Goal: Navigation & Orientation: Find specific page/section

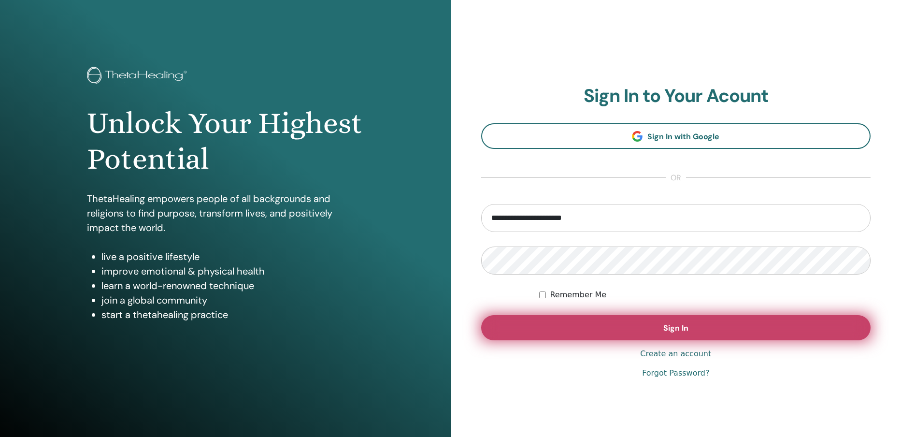
type input "**********"
click at [604, 331] on button "Sign In" at bounding box center [676, 327] width 390 height 25
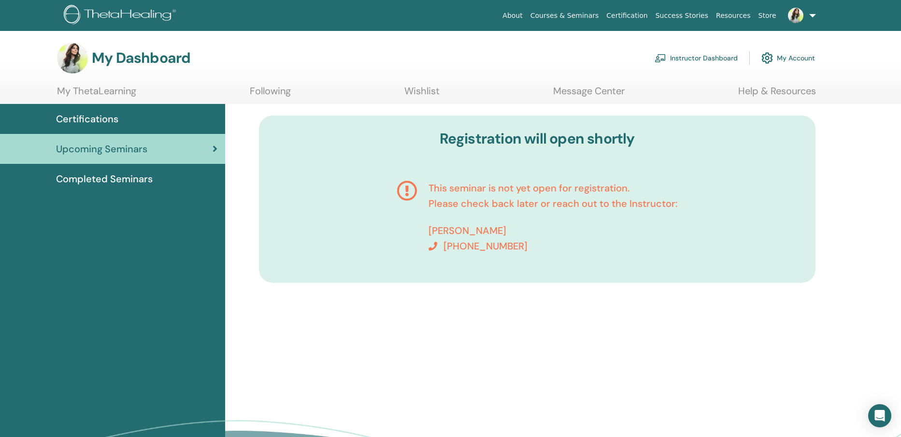
click at [410, 189] on icon at bounding box center [407, 216] width 20 height 73
click at [103, 117] on span "Certifications" at bounding box center [87, 119] width 62 height 15
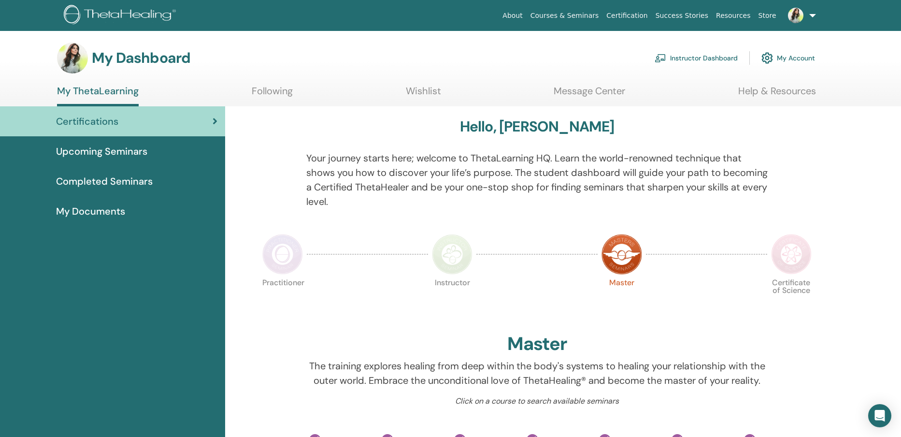
click at [797, 18] on img at bounding box center [795, 15] width 15 height 15
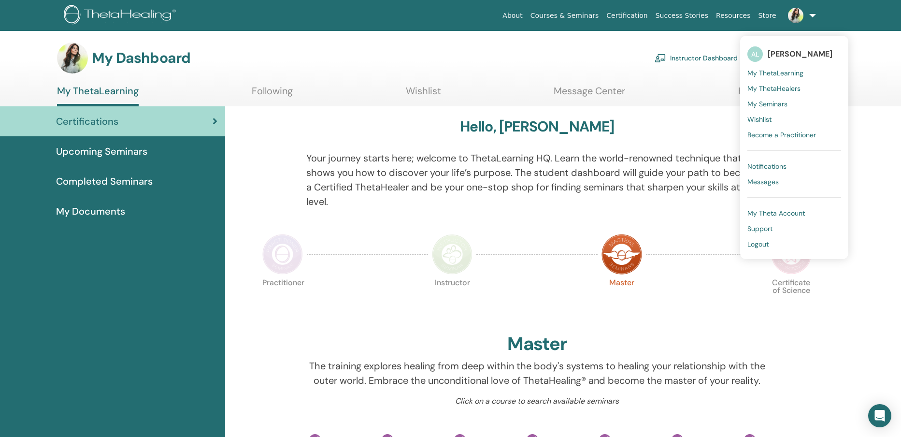
click at [778, 105] on span "My Seminars" at bounding box center [768, 104] width 40 height 9
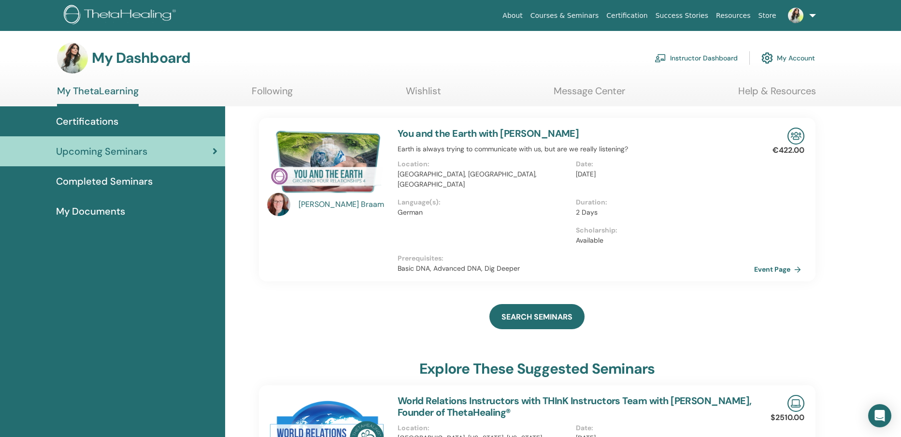
click at [722, 58] on link "Instructor Dashboard" at bounding box center [696, 57] width 83 height 21
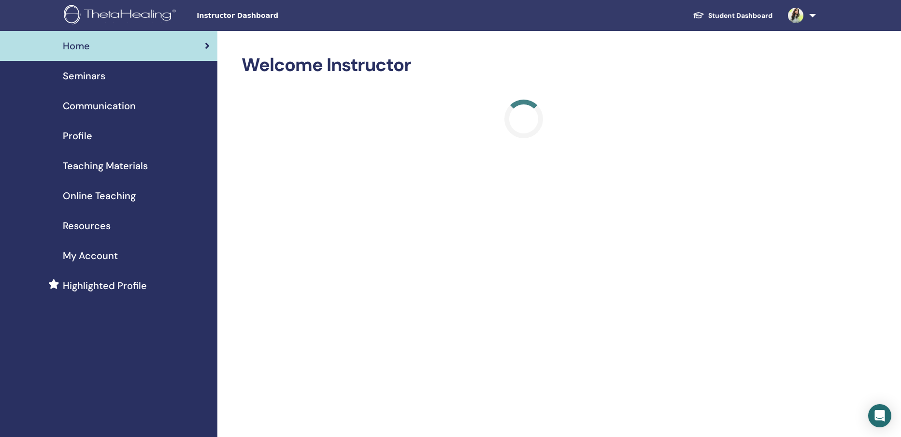
click at [99, 78] on span "Seminars" at bounding box center [84, 76] width 43 height 15
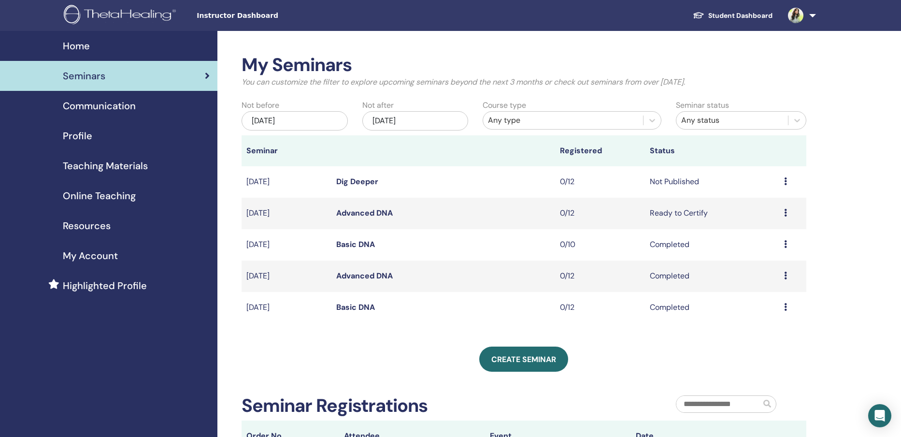
click at [677, 183] on td "Not Published" at bounding box center [712, 181] width 134 height 31
click at [787, 181] on icon at bounding box center [786, 181] width 3 height 8
click at [352, 183] on link "Dig Deeper" at bounding box center [357, 181] width 42 height 10
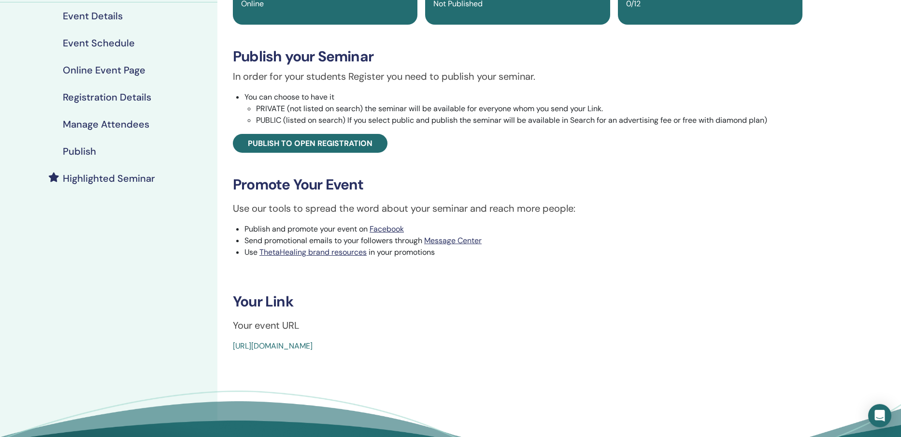
scroll to position [93, 0]
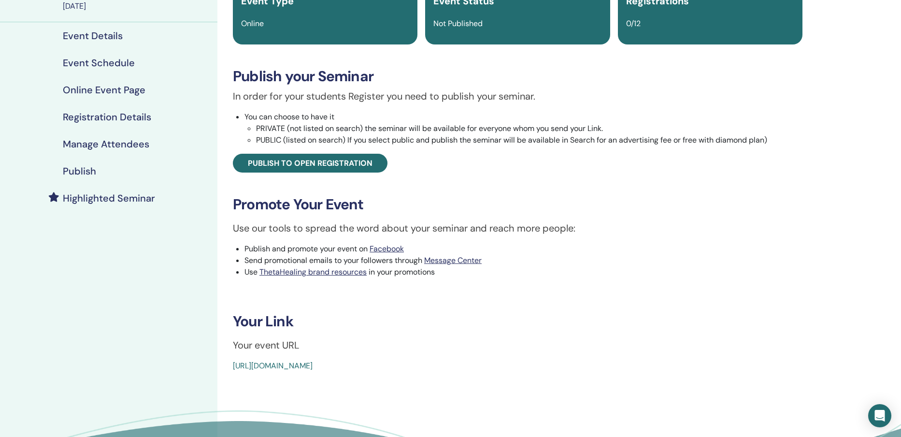
click at [96, 167] on div "Publish" at bounding box center [109, 171] width 202 height 12
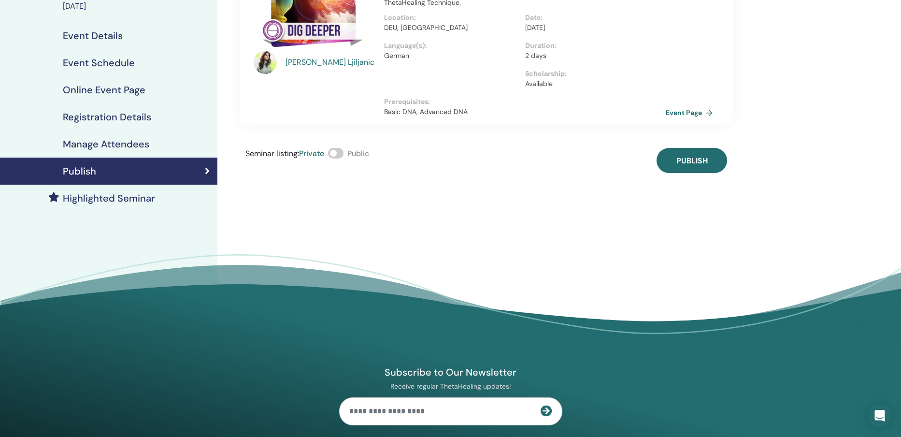
click at [334, 155] on span at bounding box center [335, 153] width 15 height 11
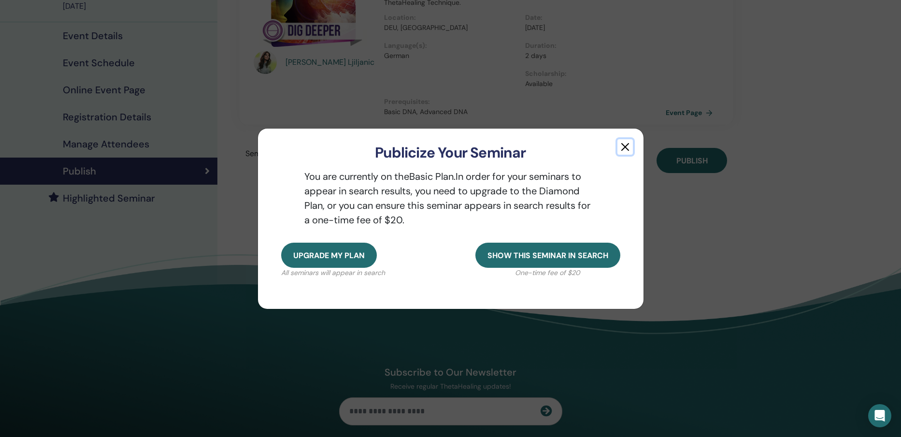
click at [626, 147] on button "button" at bounding box center [625, 146] width 15 height 15
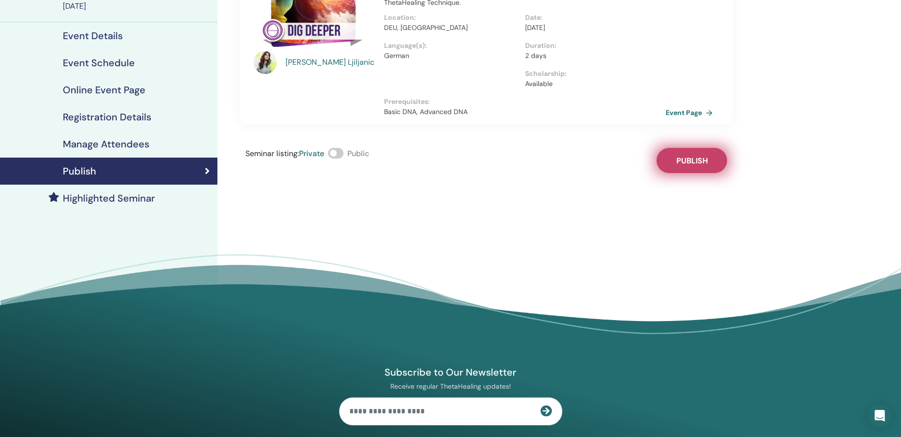
click at [692, 158] on span "Publish" at bounding box center [692, 161] width 31 height 10
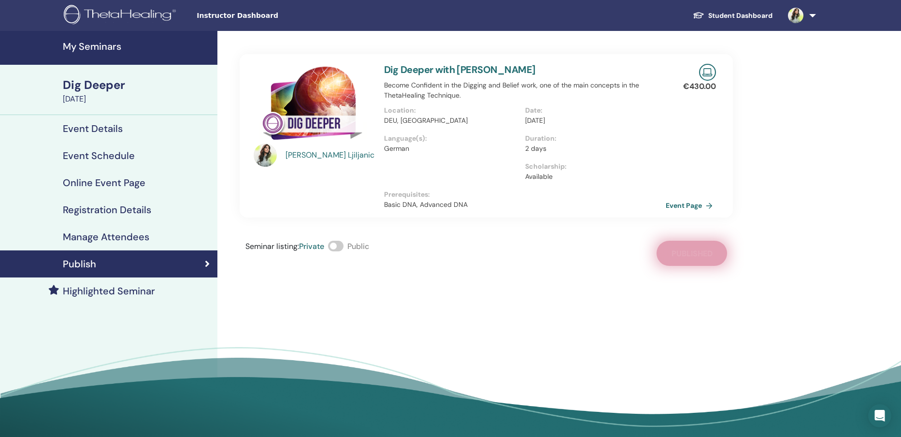
click at [694, 253] on div "Seminar listing : Private Public Published" at bounding box center [487, 253] width 494 height 25
click at [334, 246] on span at bounding box center [335, 246] width 15 height 11
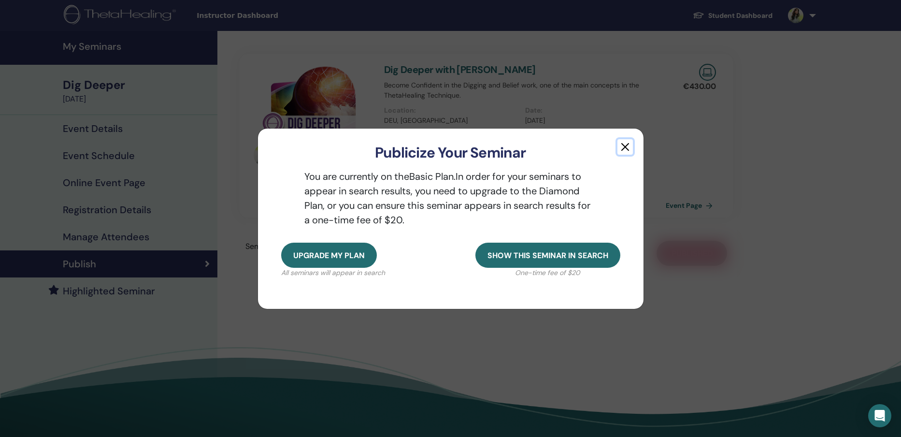
click at [623, 149] on button "button" at bounding box center [625, 146] width 15 height 15
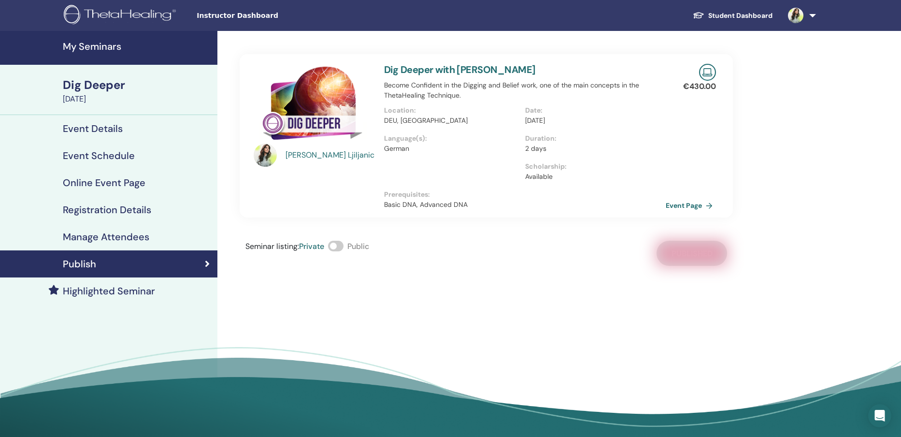
click at [264, 246] on span "Seminar listing :" at bounding box center [273, 246] width 54 height 10
click at [340, 246] on span at bounding box center [335, 246] width 15 height 11
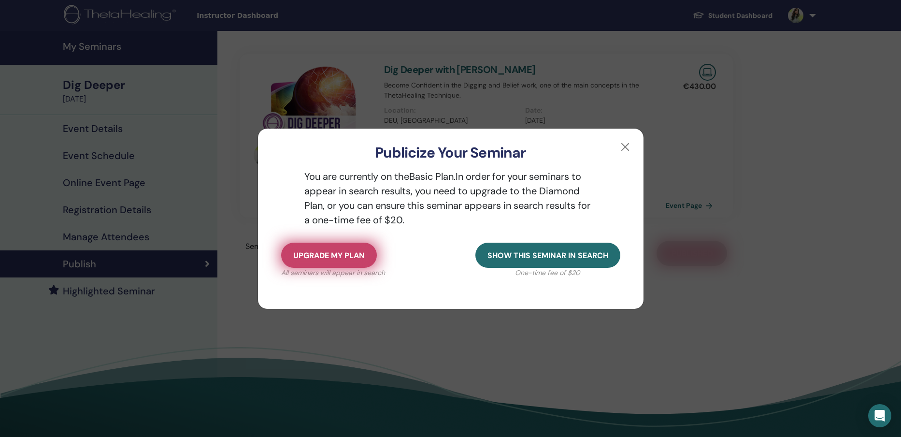
click at [337, 259] on span "Upgrade my plan" at bounding box center [329, 255] width 72 height 10
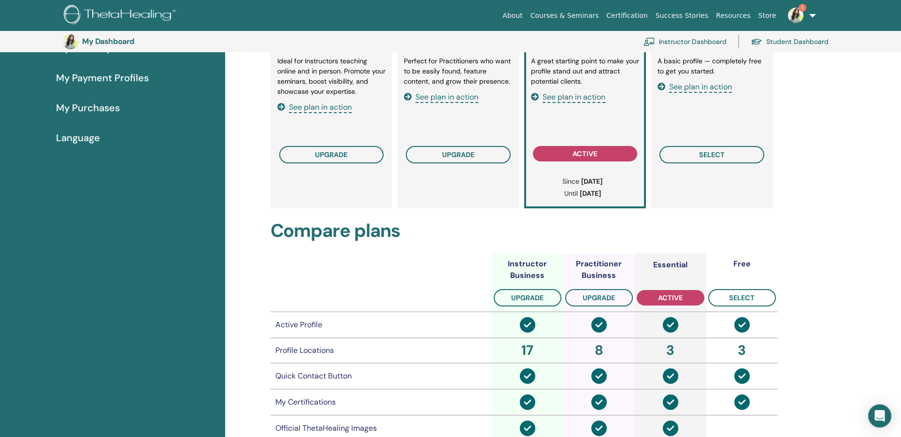
scroll to position [124, 0]
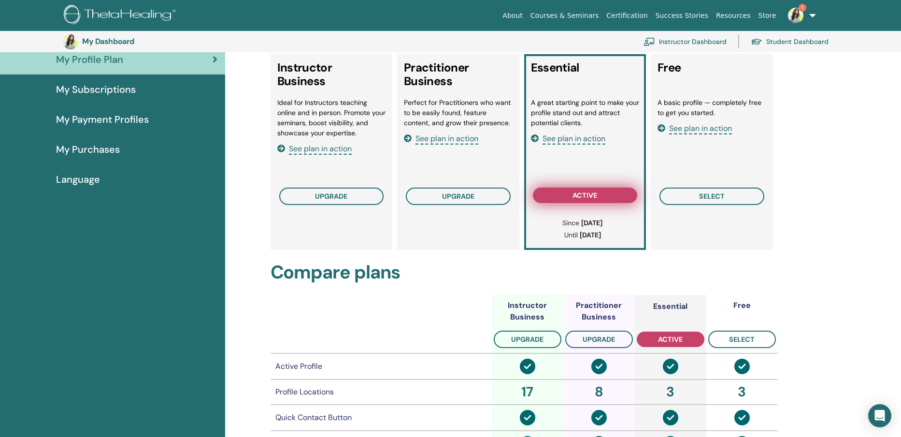
click at [583, 195] on span "active" at bounding box center [585, 195] width 25 height 8
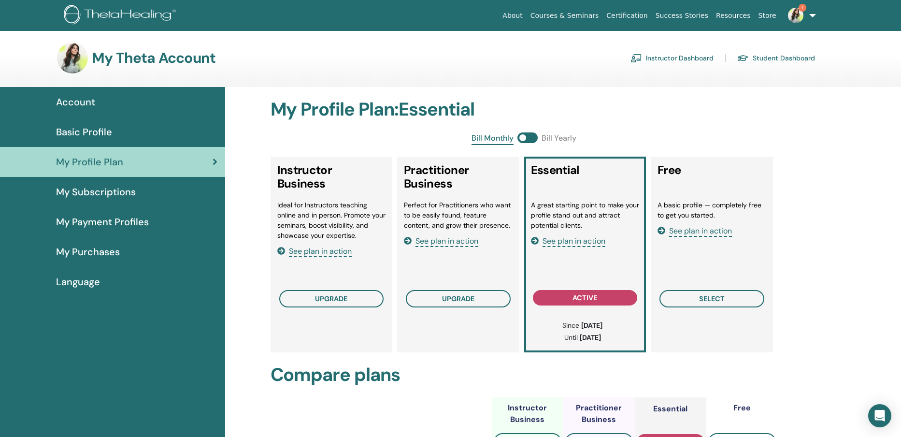
click at [797, 11] on img at bounding box center [795, 15] width 15 height 15
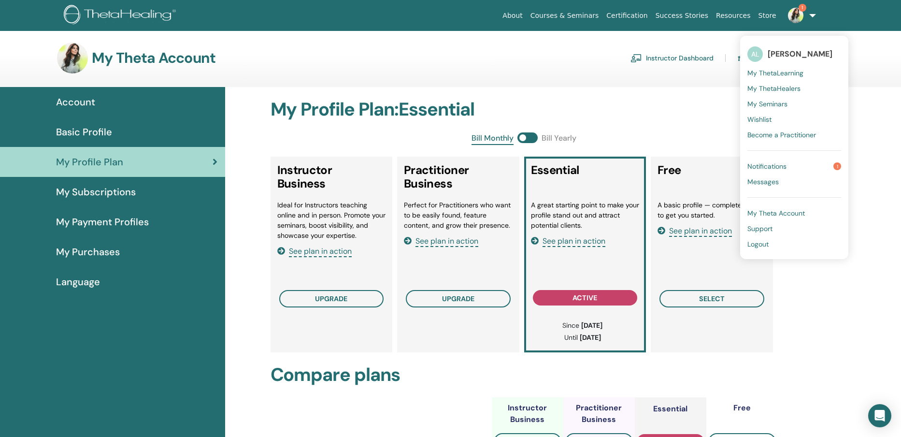
click at [779, 163] on span "Notifications" at bounding box center [767, 166] width 39 height 9
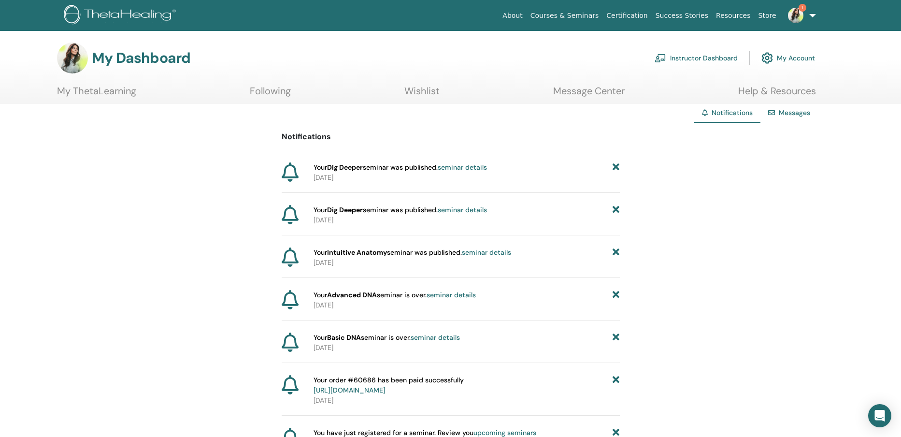
click at [358, 169] on strong "Dig Deeper" at bounding box center [345, 167] width 36 height 9
click at [802, 18] on img at bounding box center [795, 15] width 15 height 15
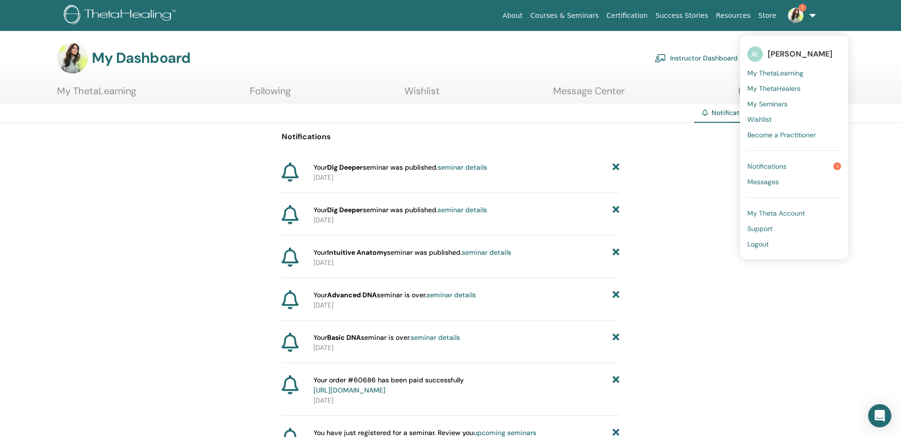
click at [780, 104] on span "My Seminars" at bounding box center [768, 104] width 40 height 9
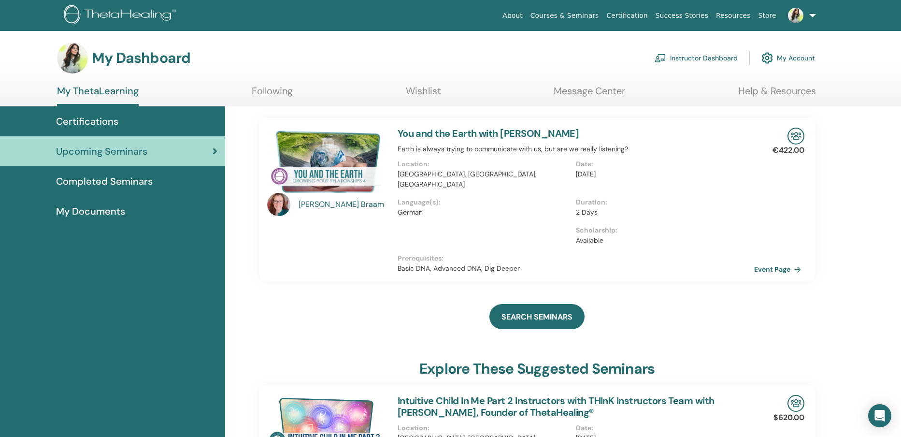
click at [793, 57] on link "My Account" at bounding box center [789, 57] width 54 height 21
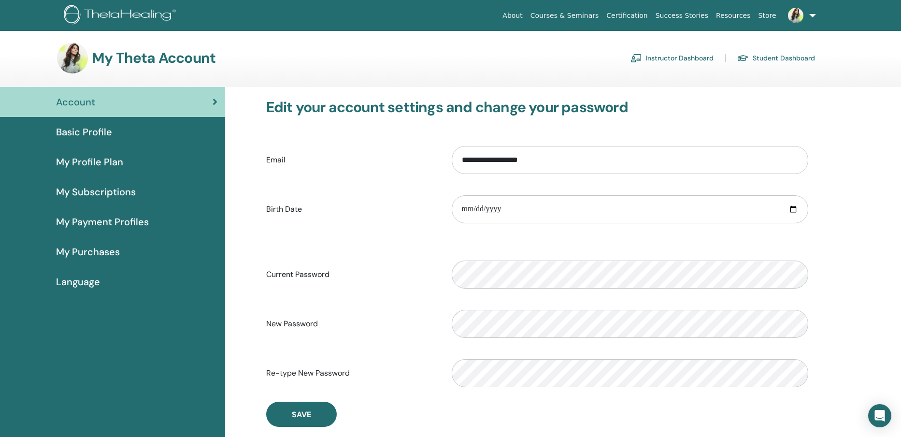
click at [687, 61] on link "Instructor Dashboard" at bounding box center [672, 57] width 83 height 15
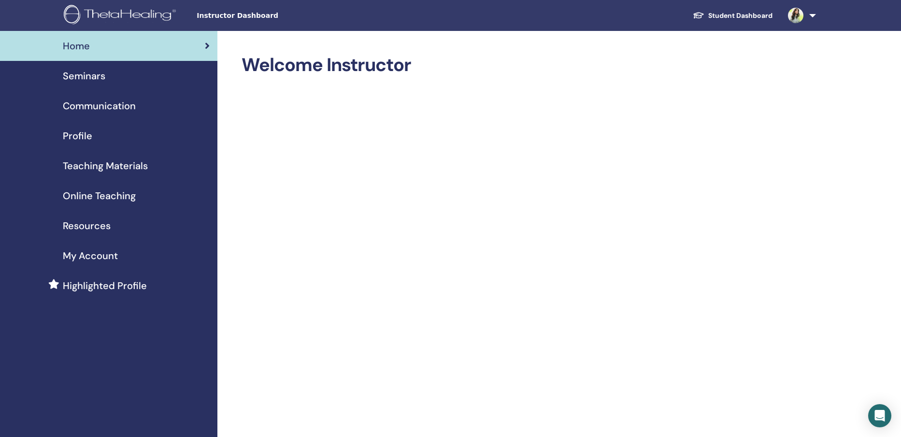
click at [79, 75] on span "Seminars" at bounding box center [84, 76] width 43 height 15
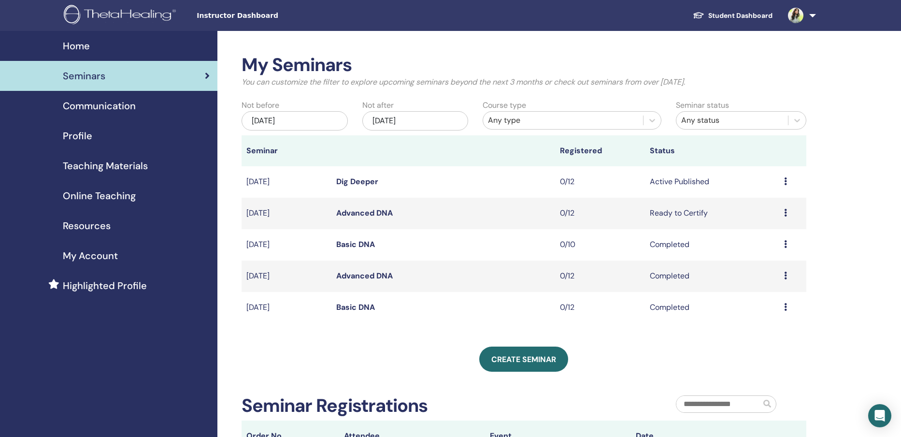
click at [800, 15] on img at bounding box center [795, 15] width 15 height 15
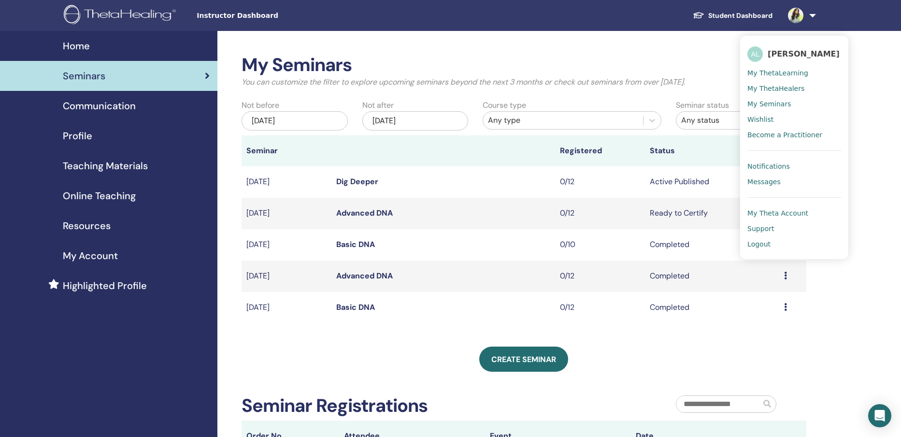
click at [797, 71] on span "My ThetaLearning" at bounding box center [778, 73] width 61 height 9
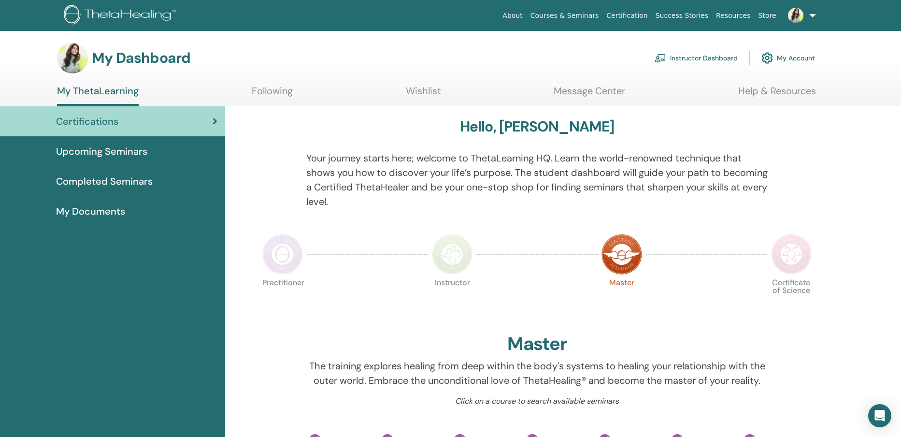
click at [148, 57] on h3 "My Dashboard" at bounding box center [141, 57] width 99 height 17
click at [426, 88] on link "Wishlist" at bounding box center [423, 94] width 35 height 19
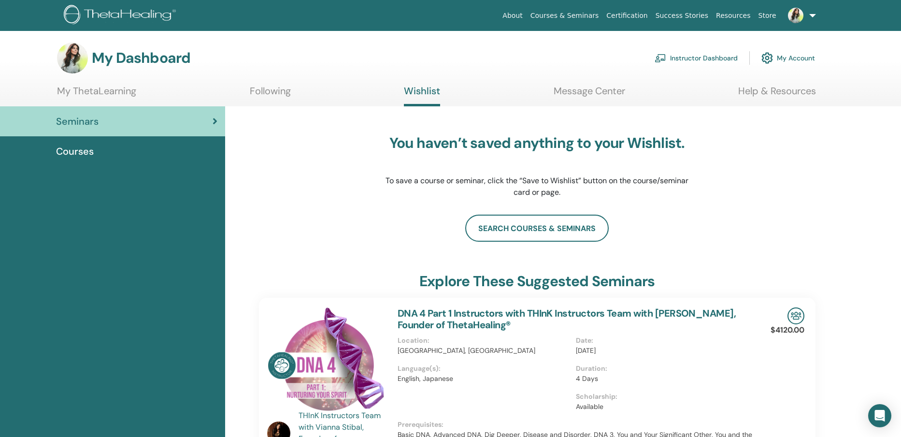
click at [282, 95] on link "Following" at bounding box center [270, 94] width 41 height 19
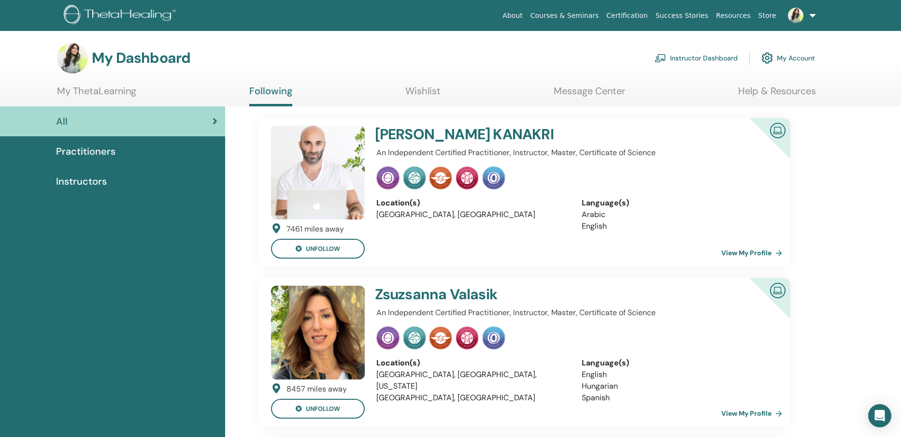
click at [94, 151] on span "Practitioners" at bounding box center [85, 151] width 59 height 15
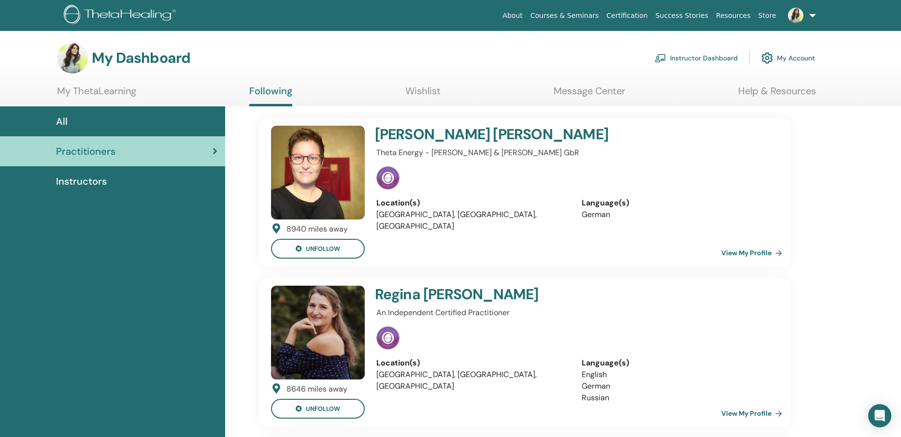
click at [343, 186] on img at bounding box center [318, 173] width 94 height 94
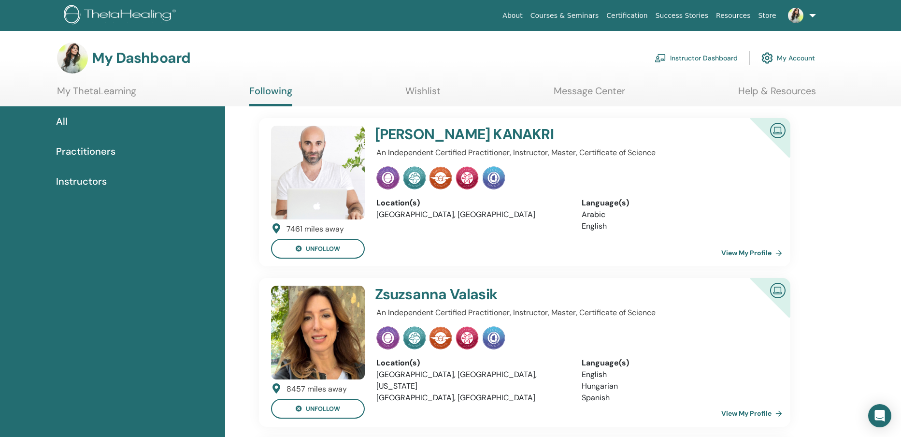
click at [74, 150] on span "Practitioners" at bounding box center [85, 151] width 59 height 15
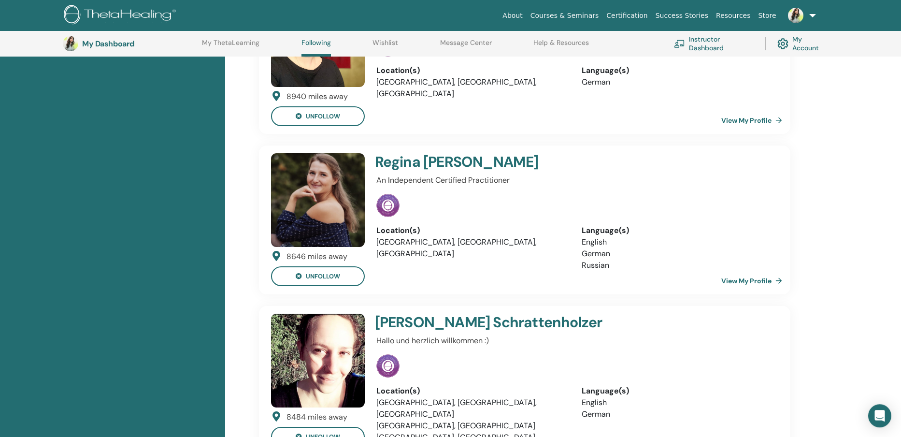
scroll to position [149, 0]
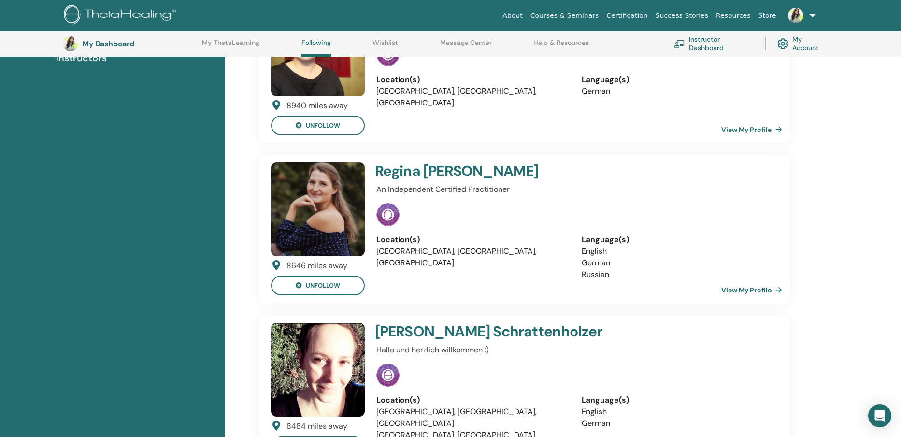
click at [737, 287] on link "View My Profile" at bounding box center [754, 289] width 65 height 19
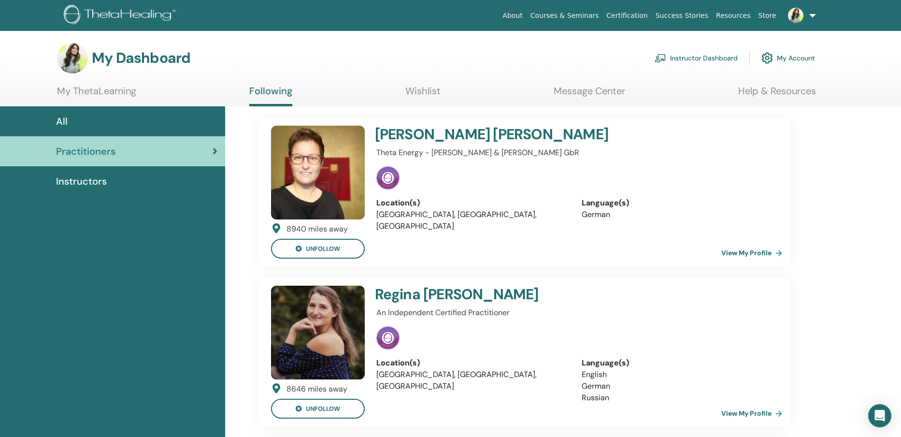
click at [127, 155] on div "Practitioners" at bounding box center [113, 151] width 210 height 15
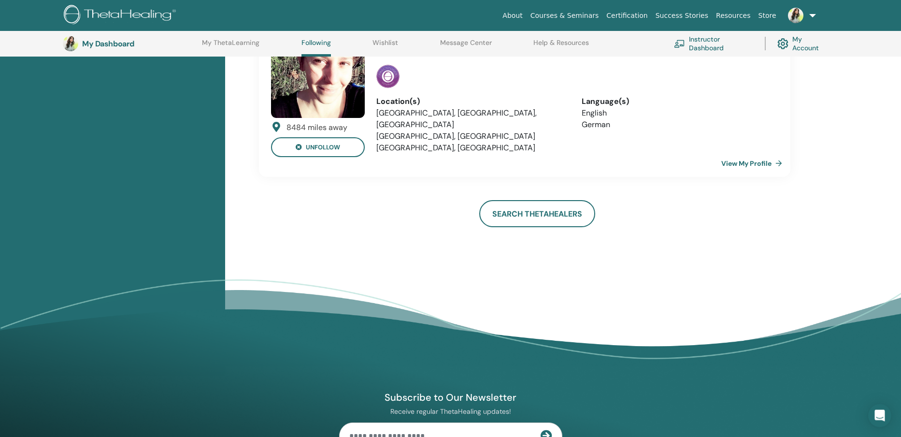
scroll to position [450, 0]
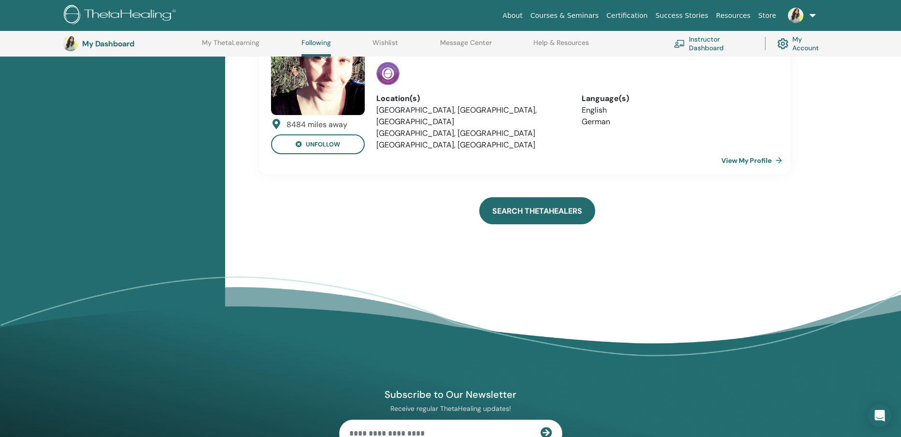
click at [520, 201] on link "Search ThetaHealers" at bounding box center [538, 210] width 116 height 27
